Goal: Transaction & Acquisition: Purchase product/service

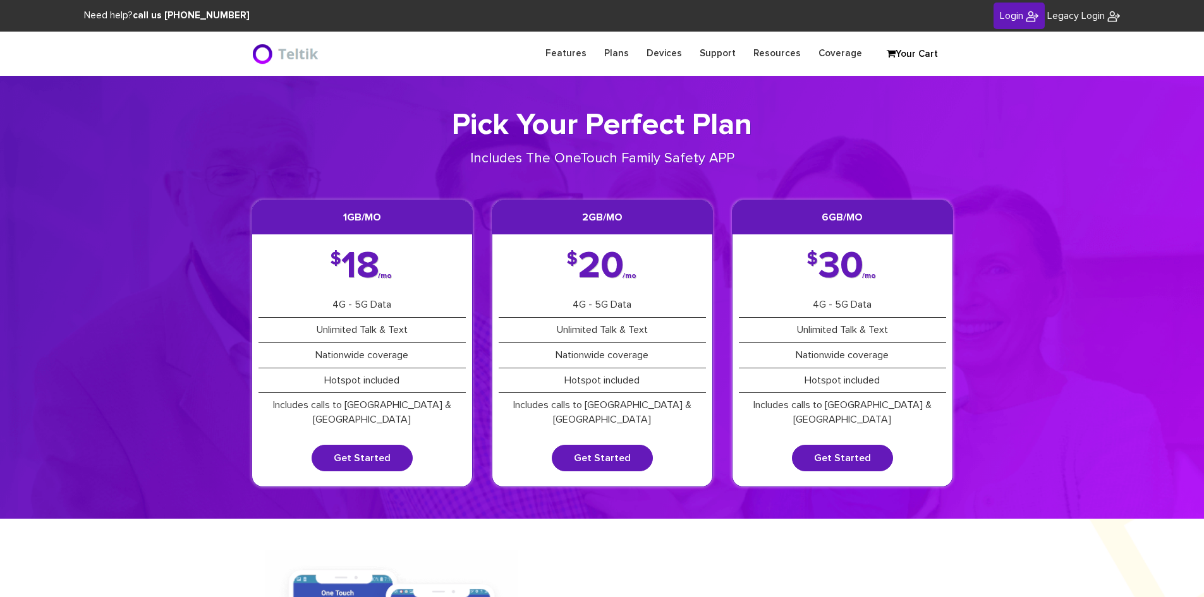
click at [1017, 18] on span "Login" at bounding box center [1011, 16] width 23 height 10
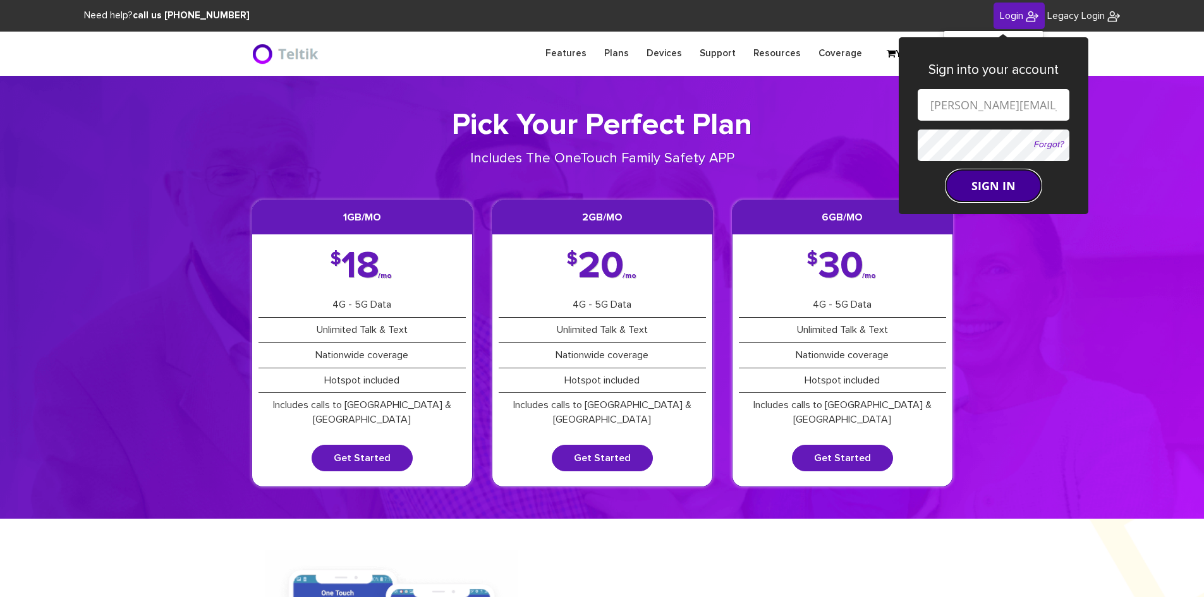
click at [996, 179] on button "SIGN IN" at bounding box center [993, 186] width 95 height 32
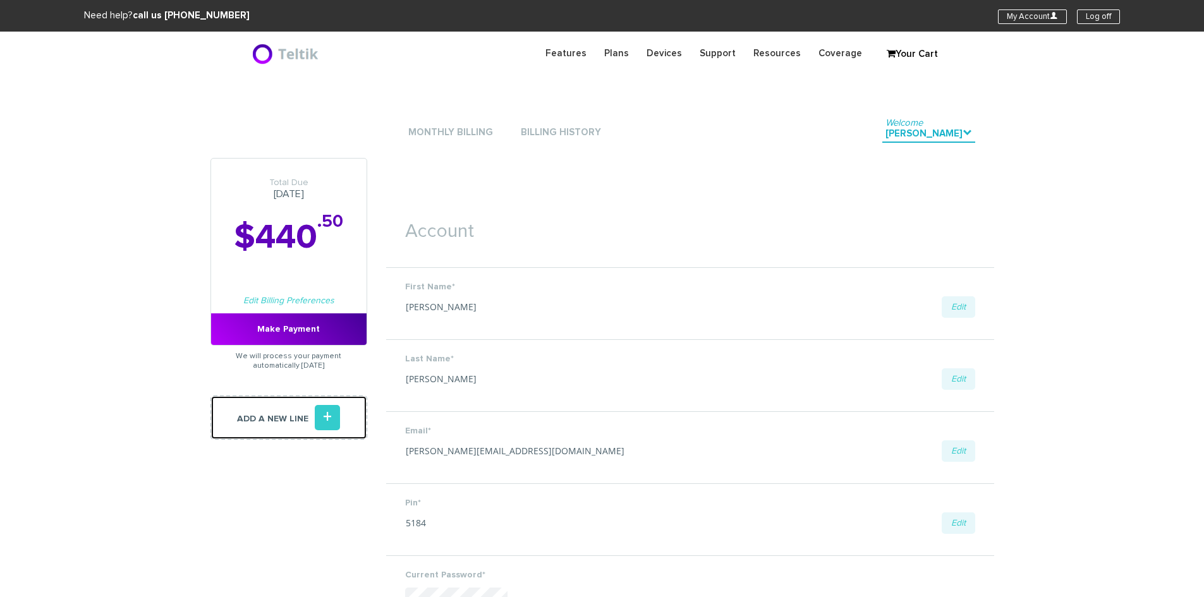
click at [310, 419] on link "Add a new line +" at bounding box center [288, 418] width 157 height 44
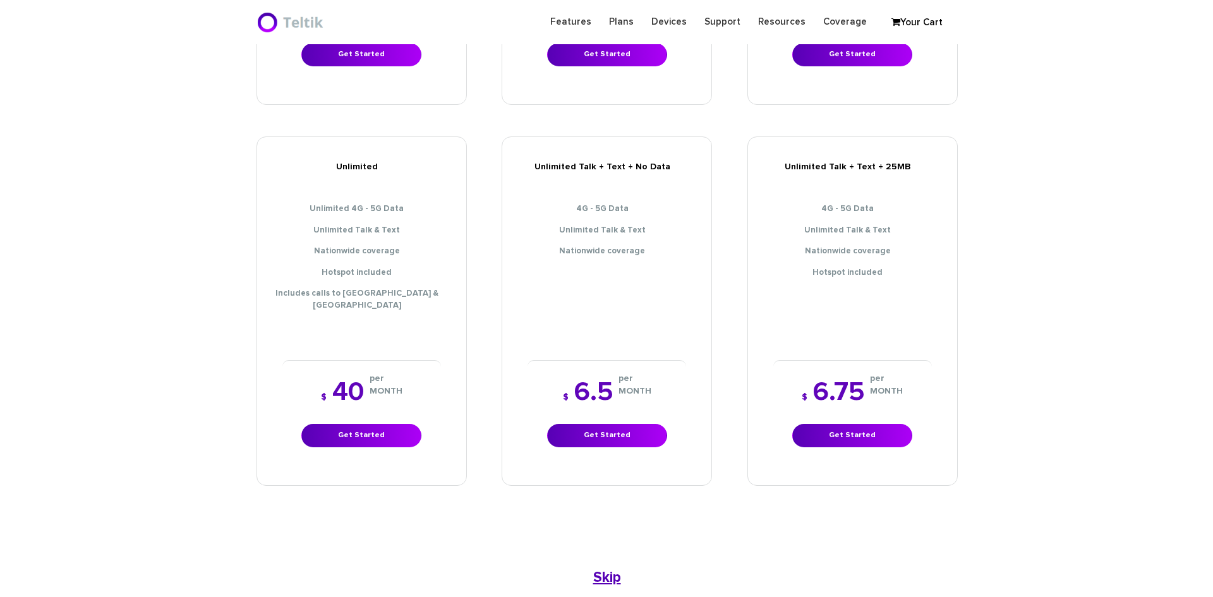
scroll to position [695, 0]
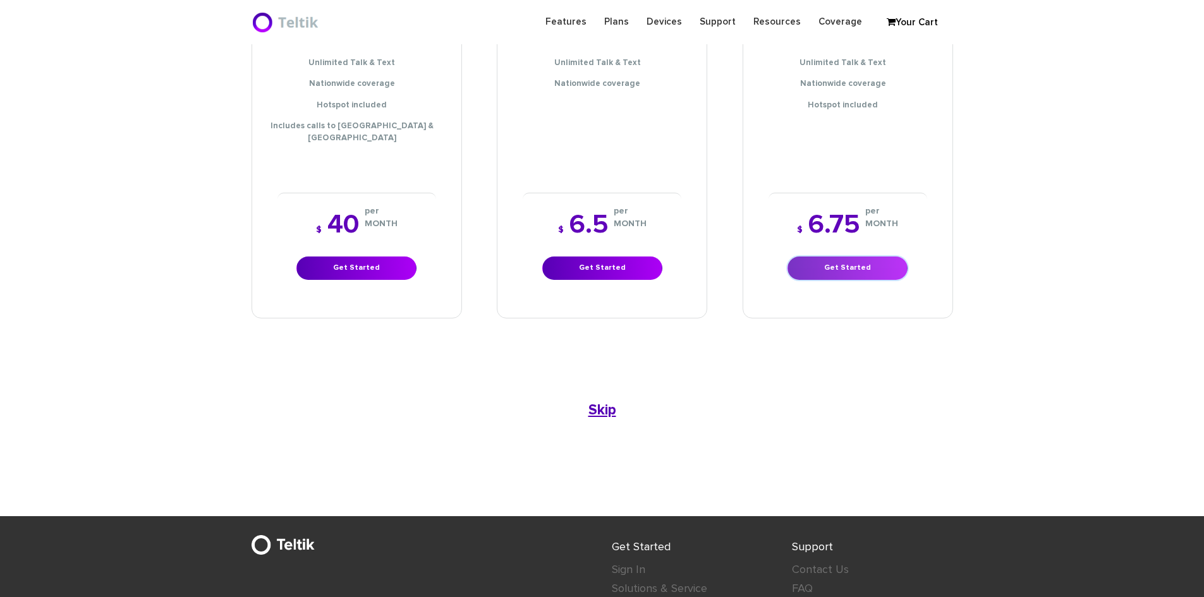
click at [821, 257] on link "Get Started" at bounding box center [847, 268] width 120 height 23
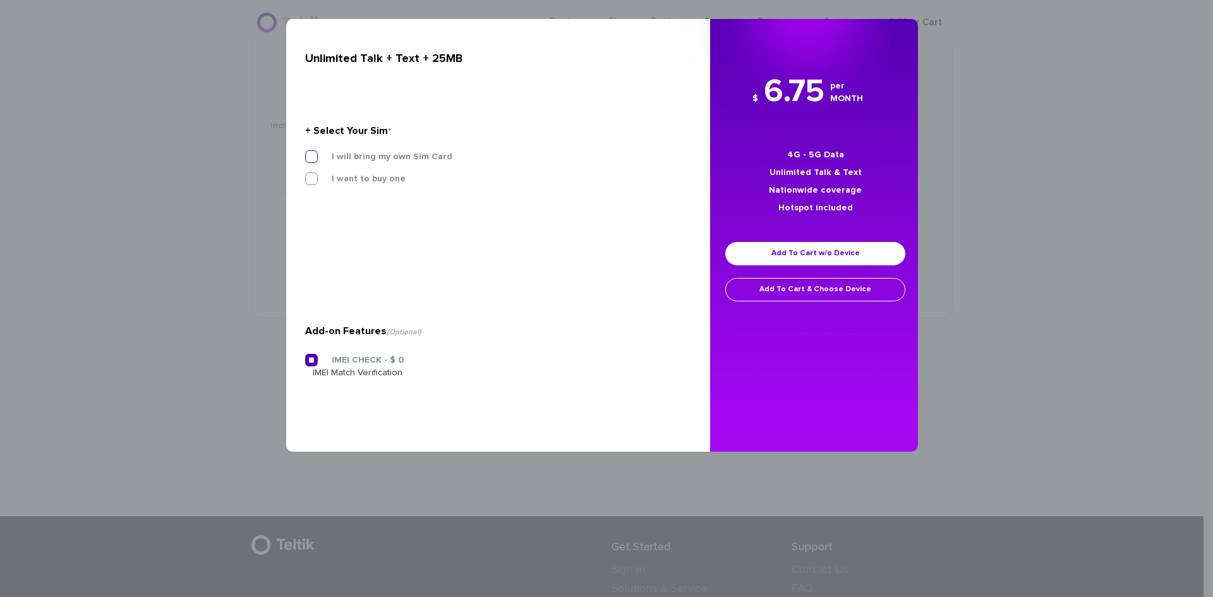
click at [327, 161] on label "I will bring my own Sim Card" at bounding box center [383, 156] width 140 height 11
click at [305, 153] on input "I will bring my own Sim Card" at bounding box center [305, 153] width 0 height 0
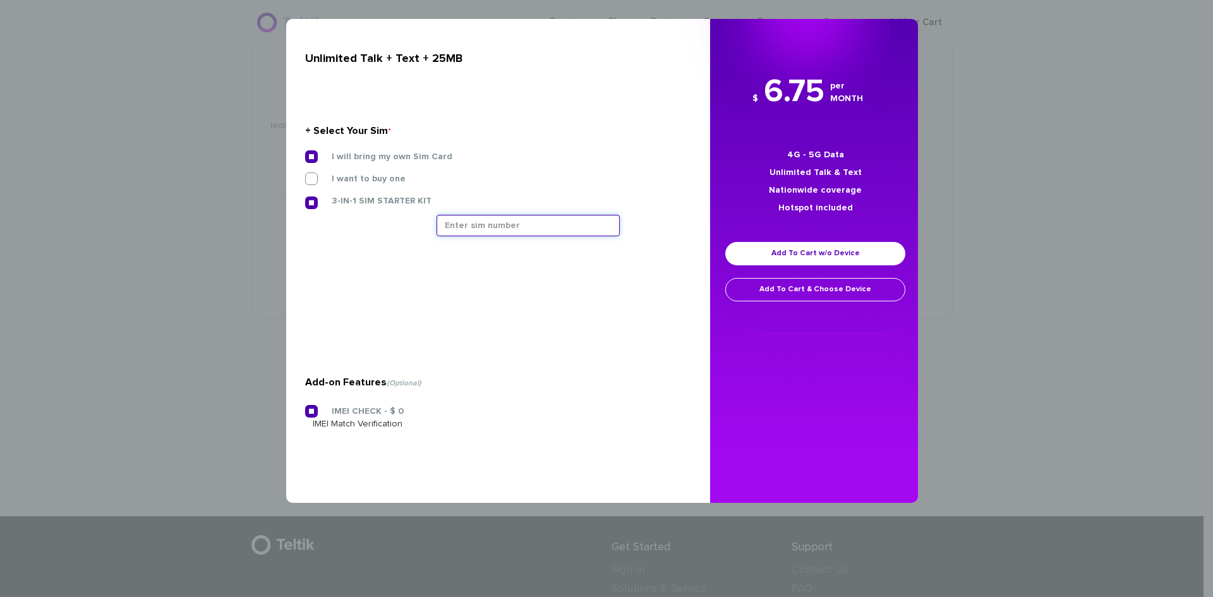
click at [531, 225] on input "text" at bounding box center [528, 225] width 183 height 21
type input "8901240357129197351"
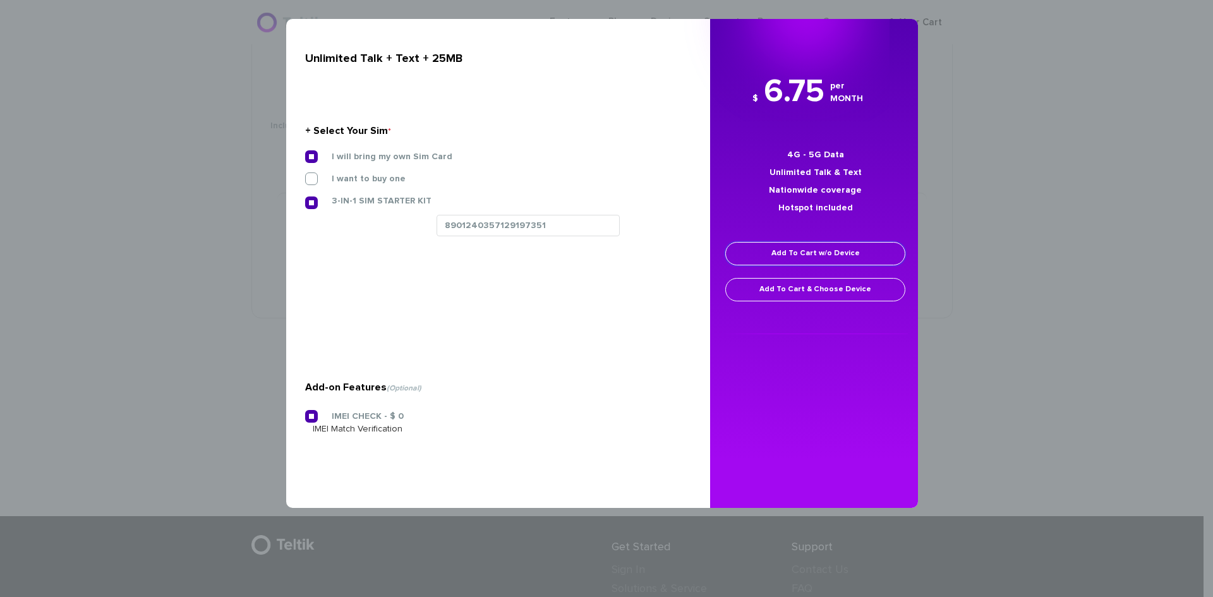
click at [842, 253] on link "Add To Cart w/o Device" at bounding box center [815, 253] width 180 height 23
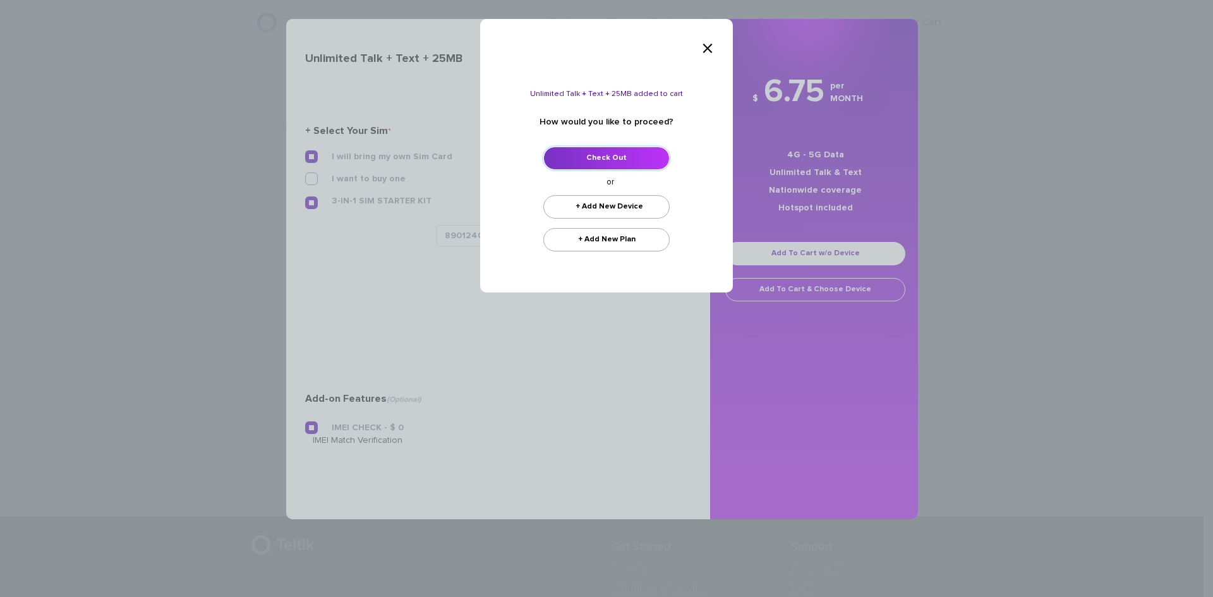
click at [583, 159] on link "Check Out" at bounding box center [606, 158] width 126 height 23
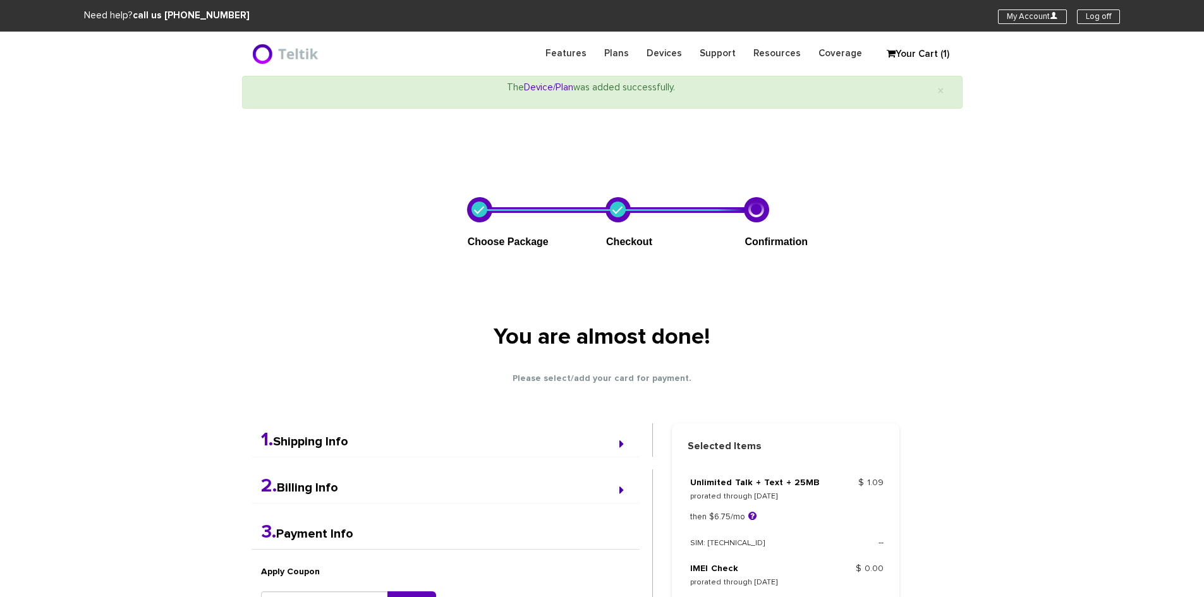
select select "NY"
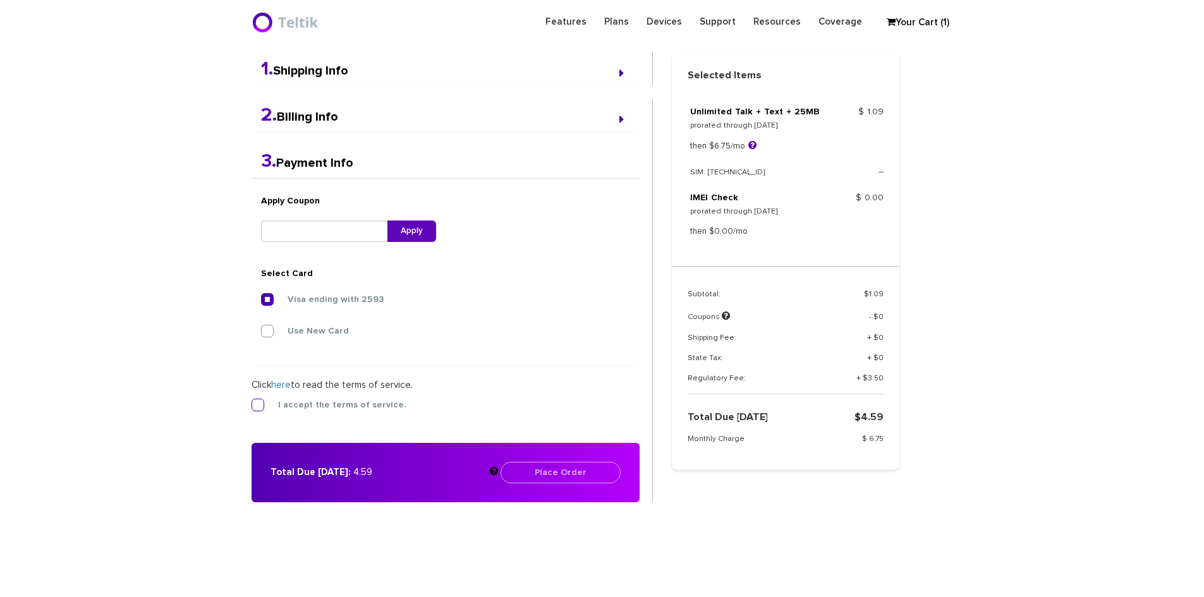
scroll to position [329, 0]
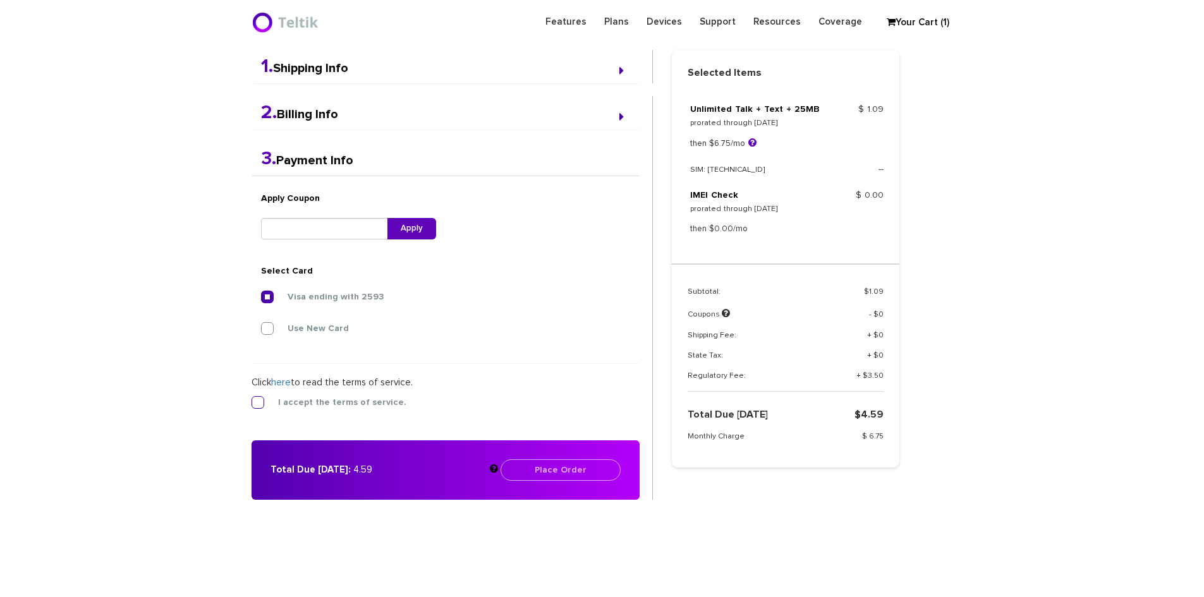
click at [259, 397] on label "I accept the terms of service." at bounding box center [332, 402] width 147 height 11
click at [252, 399] on input "I accept the terms of service." at bounding box center [252, 399] width 0 height 0
click at [568, 467] on button "Place Order" at bounding box center [560, 469] width 120 height 21
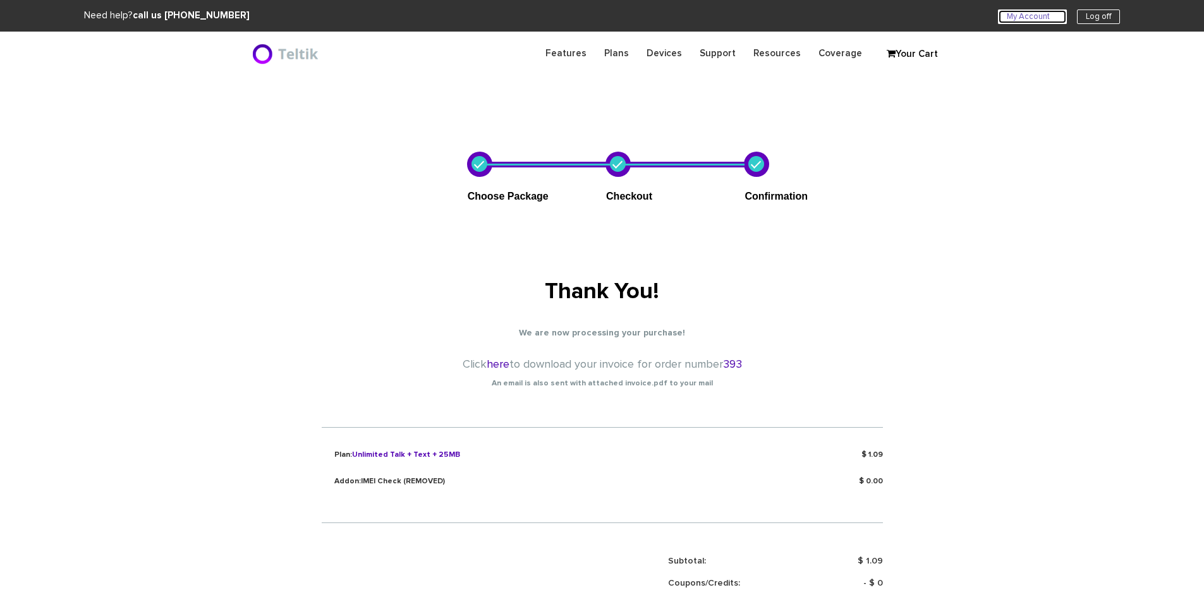
click at [1018, 13] on link "My Account U" at bounding box center [1032, 16] width 69 height 15
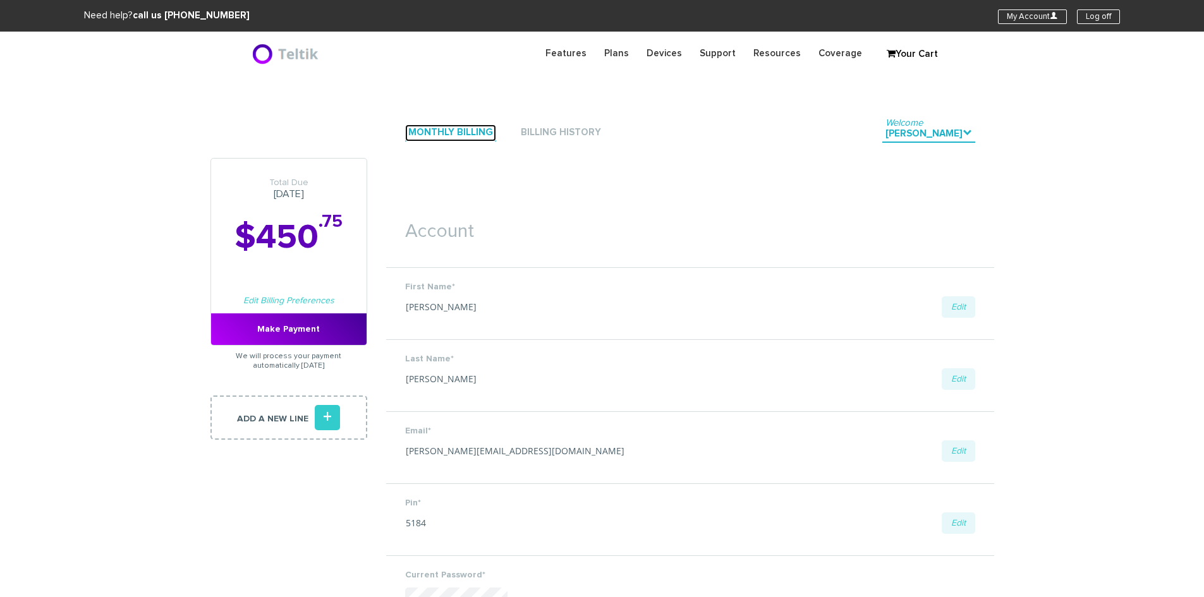
click at [427, 136] on link "Monthly Billing" at bounding box center [450, 132] width 91 height 17
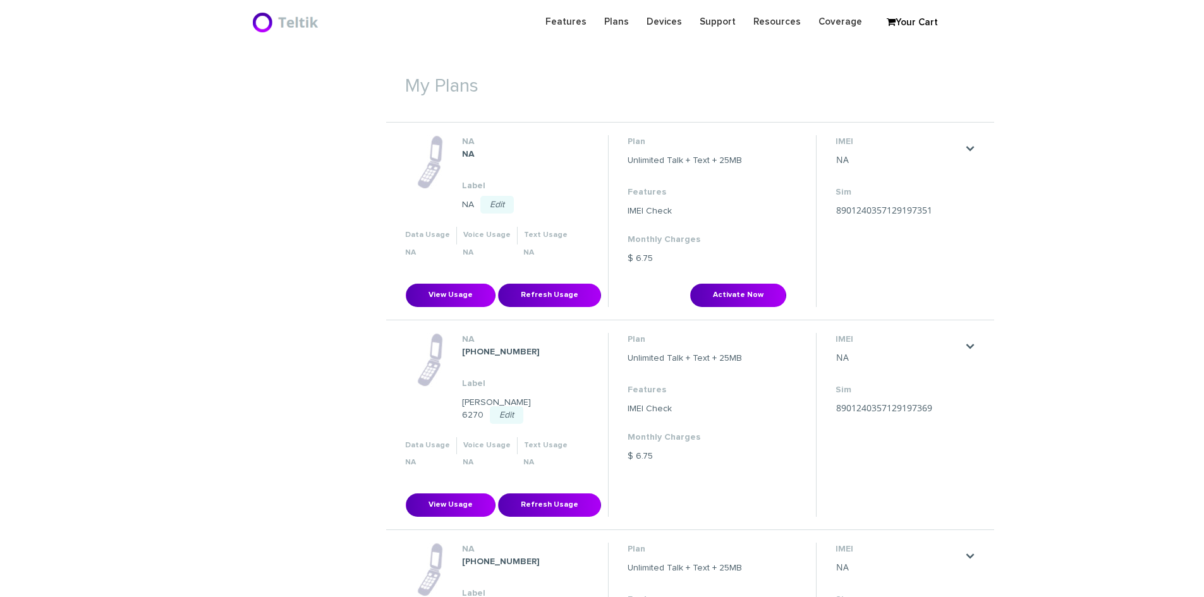
scroll to position [385, 0]
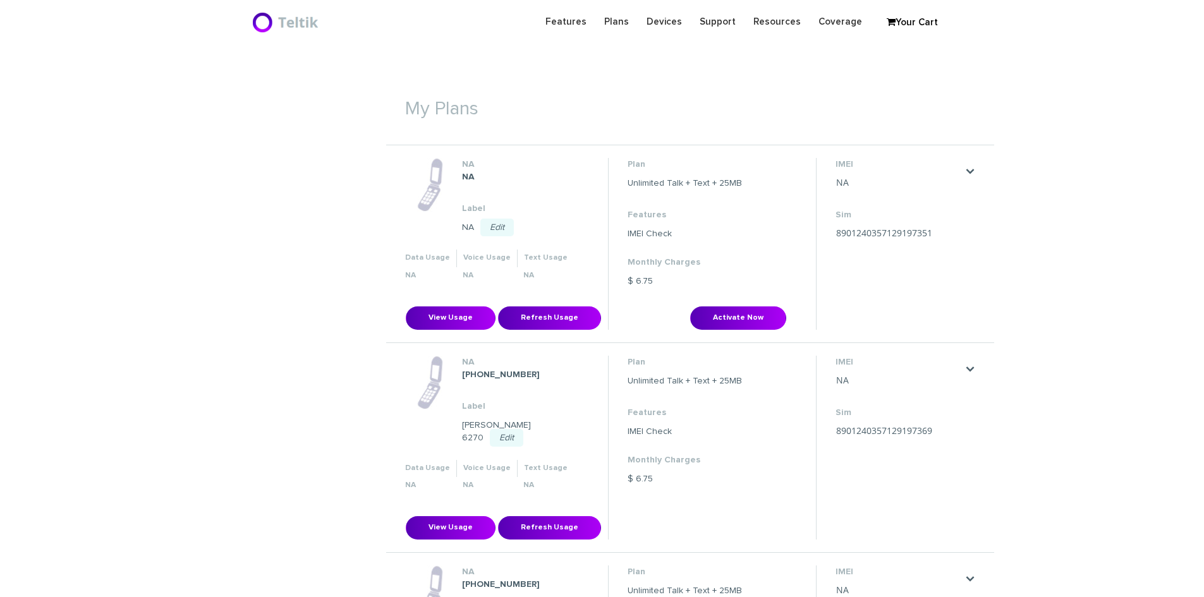
click at [492, 225] on link "Edit" at bounding box center [496, 228] width 33 height 18
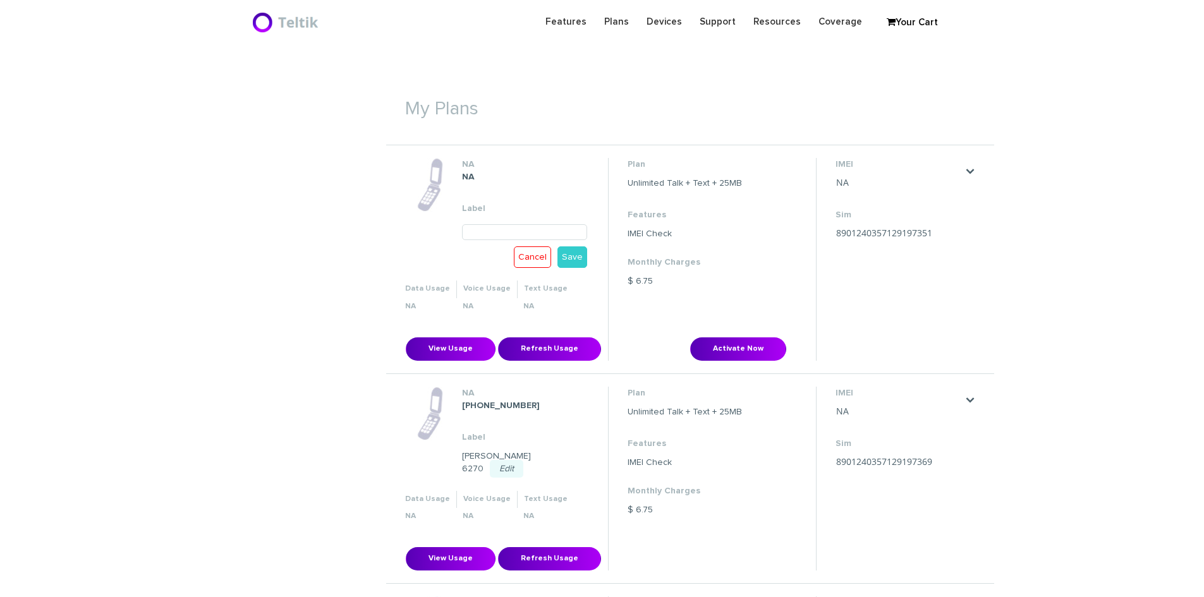
paste input "[PERSON_NAME]"
paste input "6290"
type input "[PERSON_NAME] 6290"
click at [564, 257] on link "Save" at bounding box center [572, 256] width 30 height 21
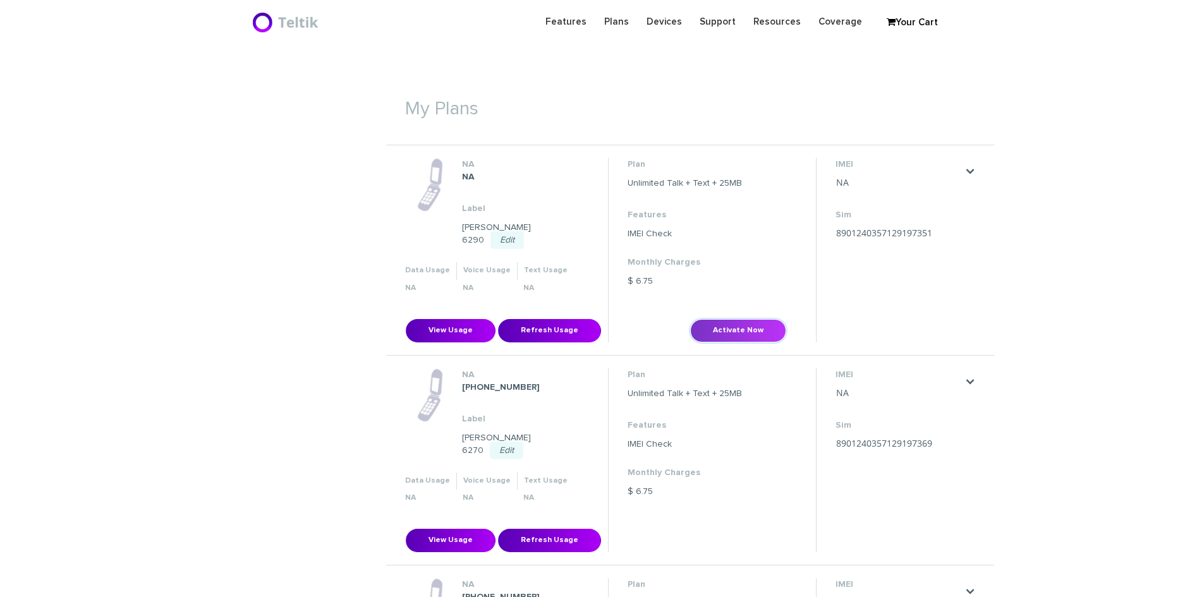
click at [754, 332] on button "Activate Now" at bounding box center [738, 330] width 96 height 23
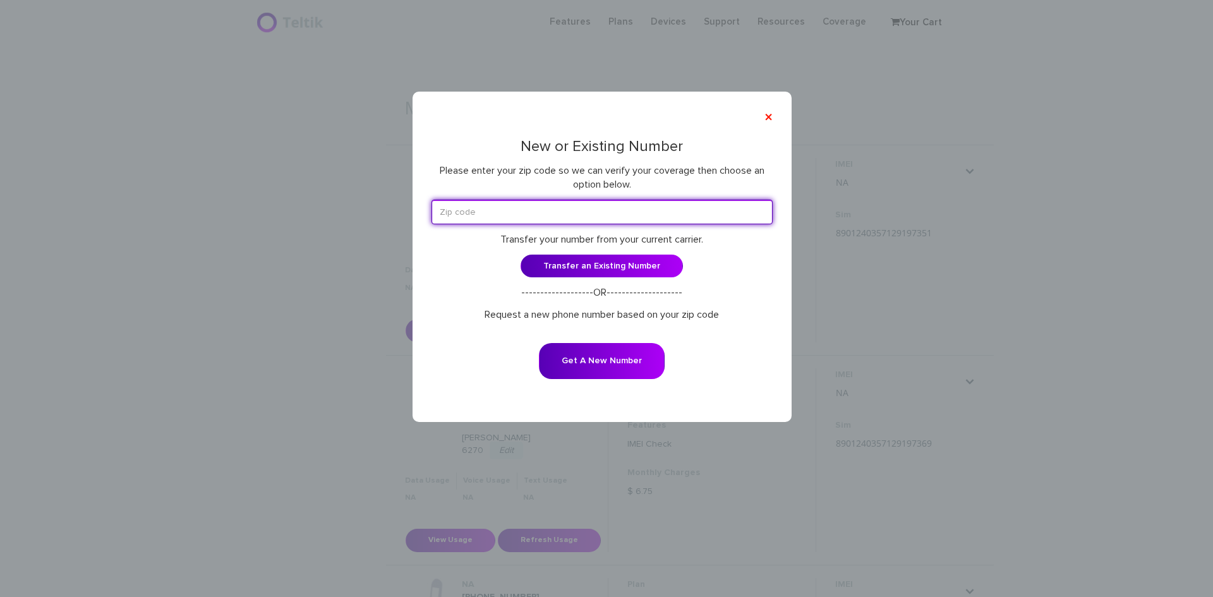
paste input "53216"
type input "53216"
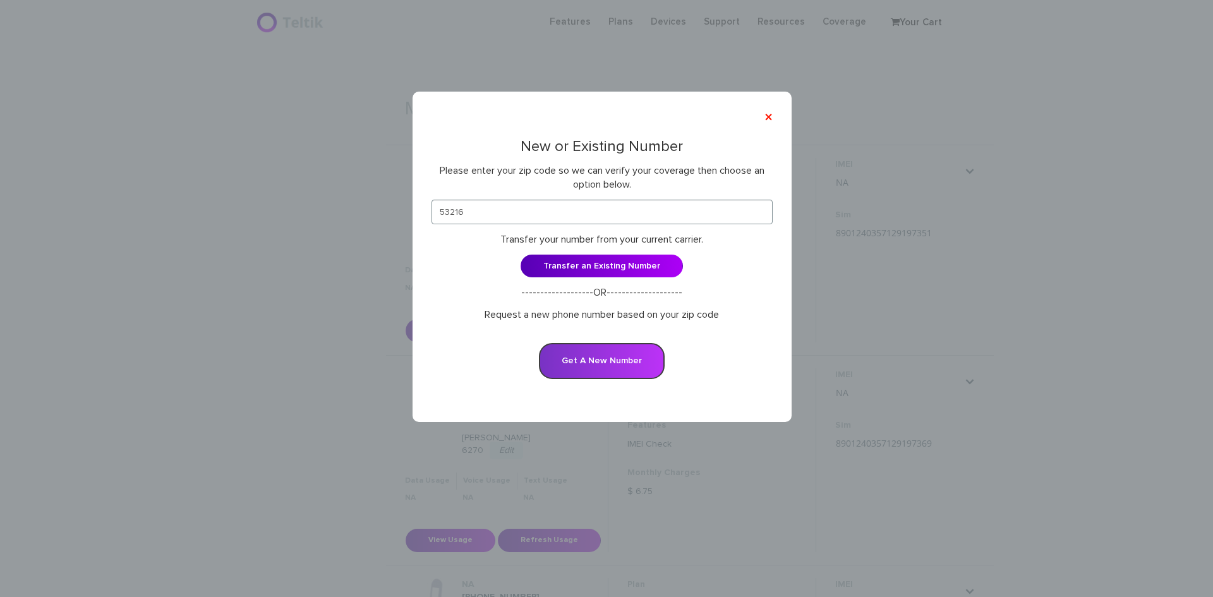
click at [587, 350] on button "Get A New Number" at bounding box center [602, 361] width 126 height 36
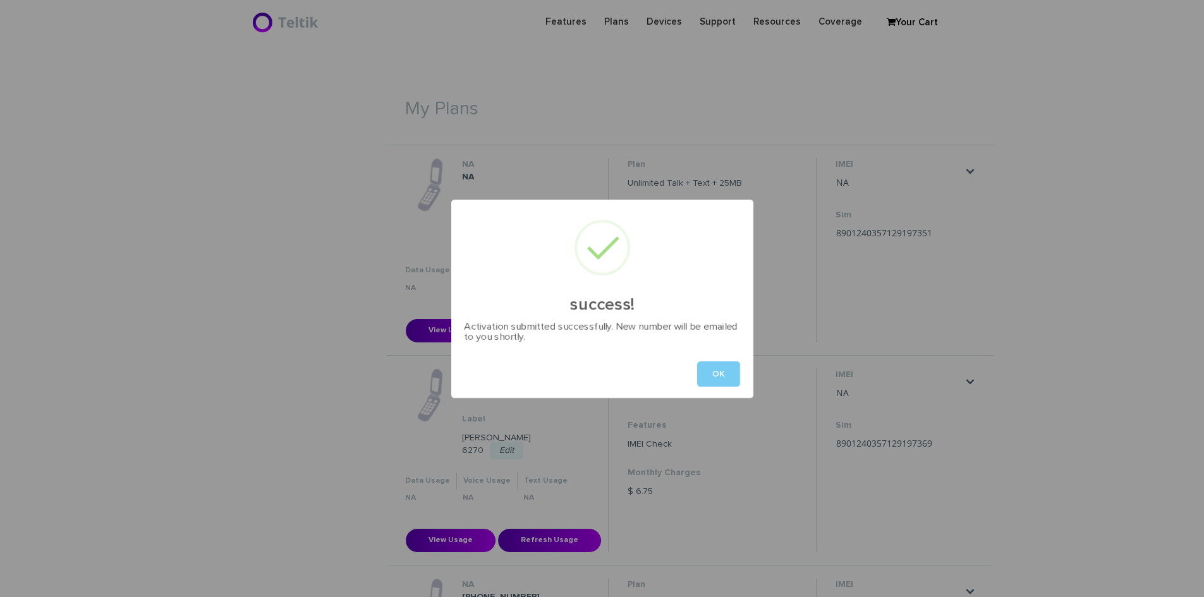
click at [709, 378] on button "OK" at bounding box center [718, 373] width 43 height 25
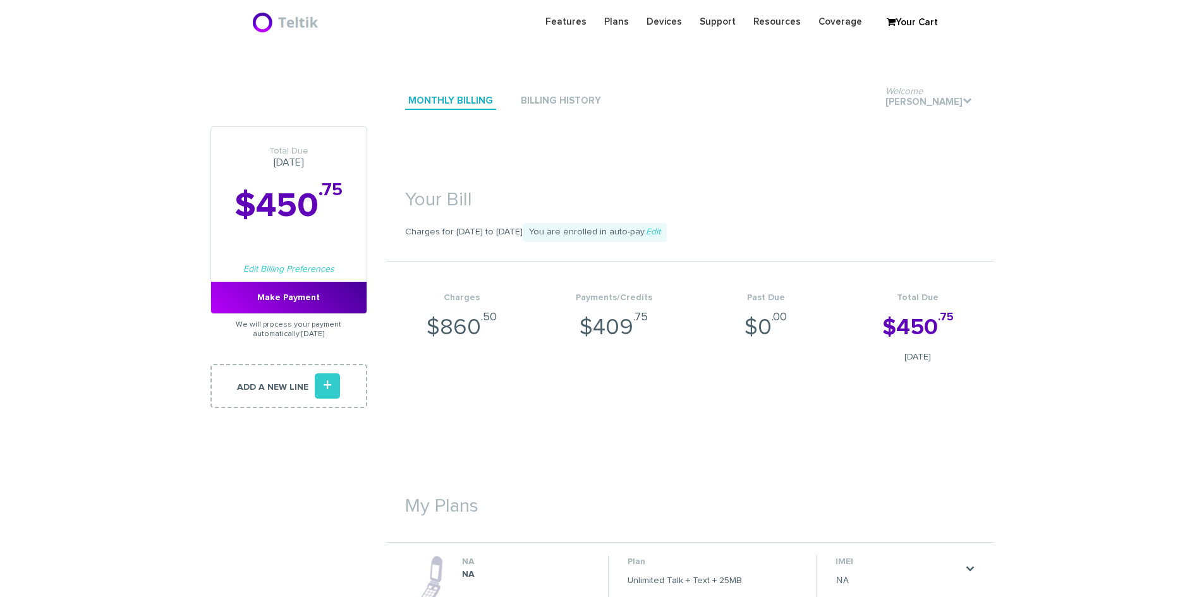
scroll to position [0, 0]
